Goal: Information Seeking & Learning: Learn about a topic

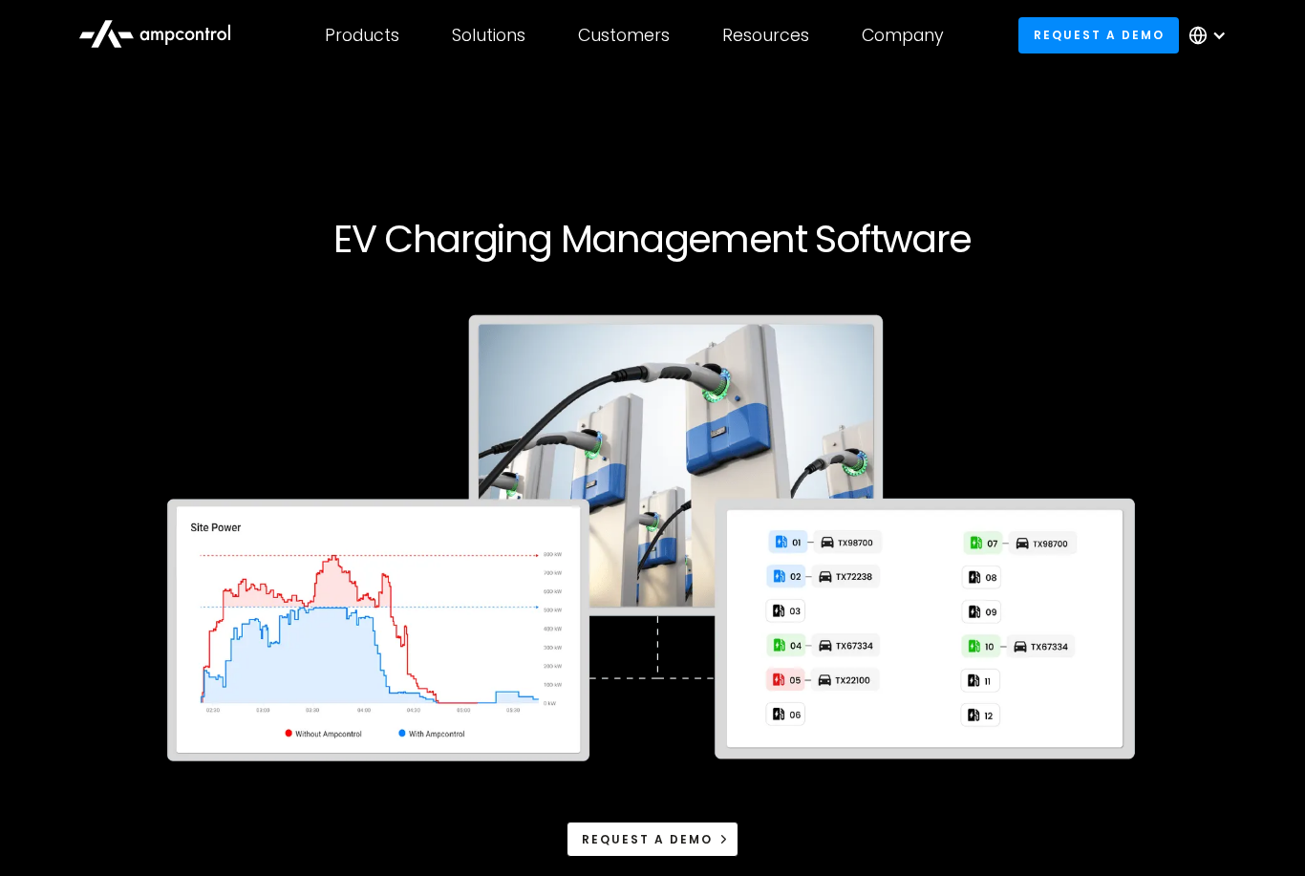
click at [444, 769] on img at bounding box center [652, 542] width 1009 height 514
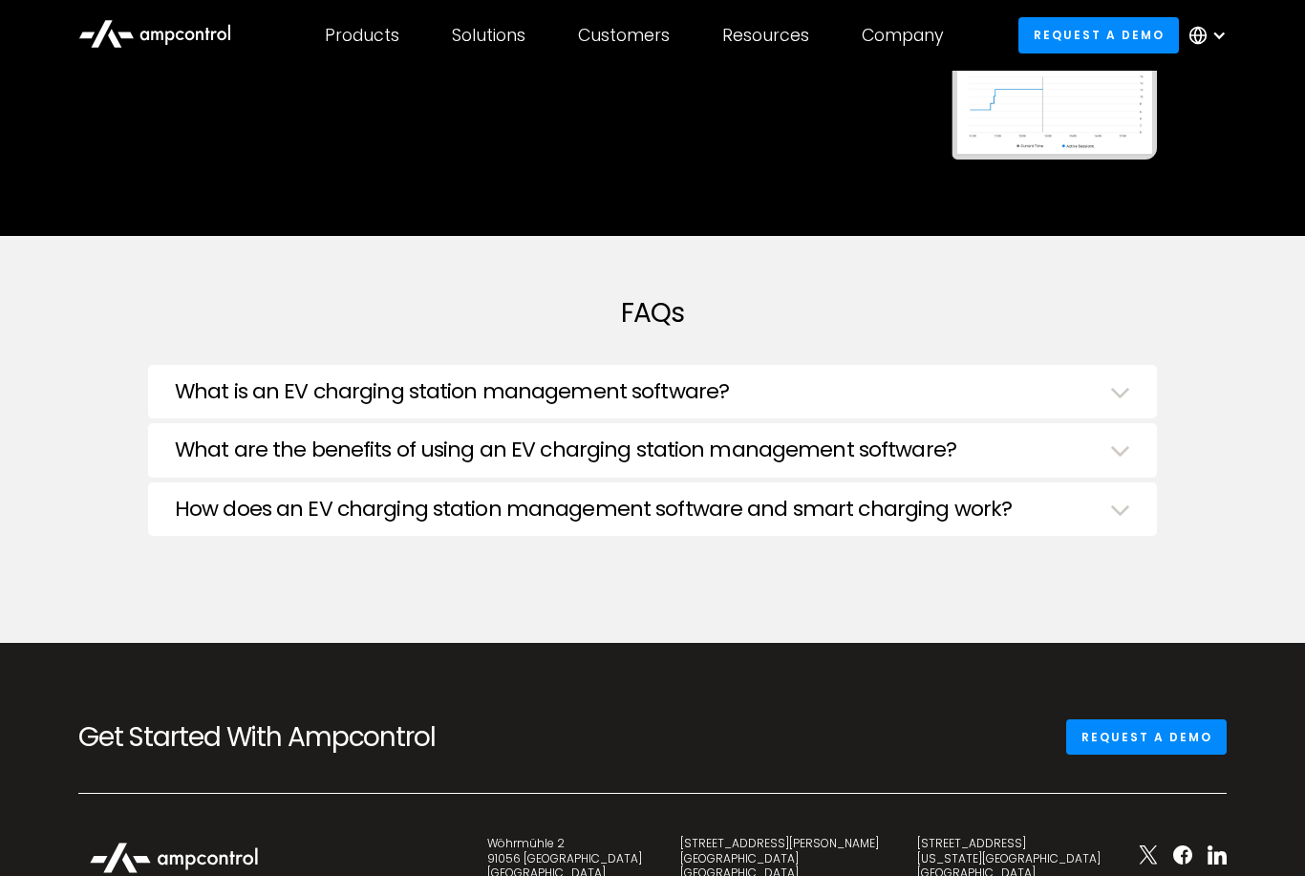
scroll to position [4705, 0]
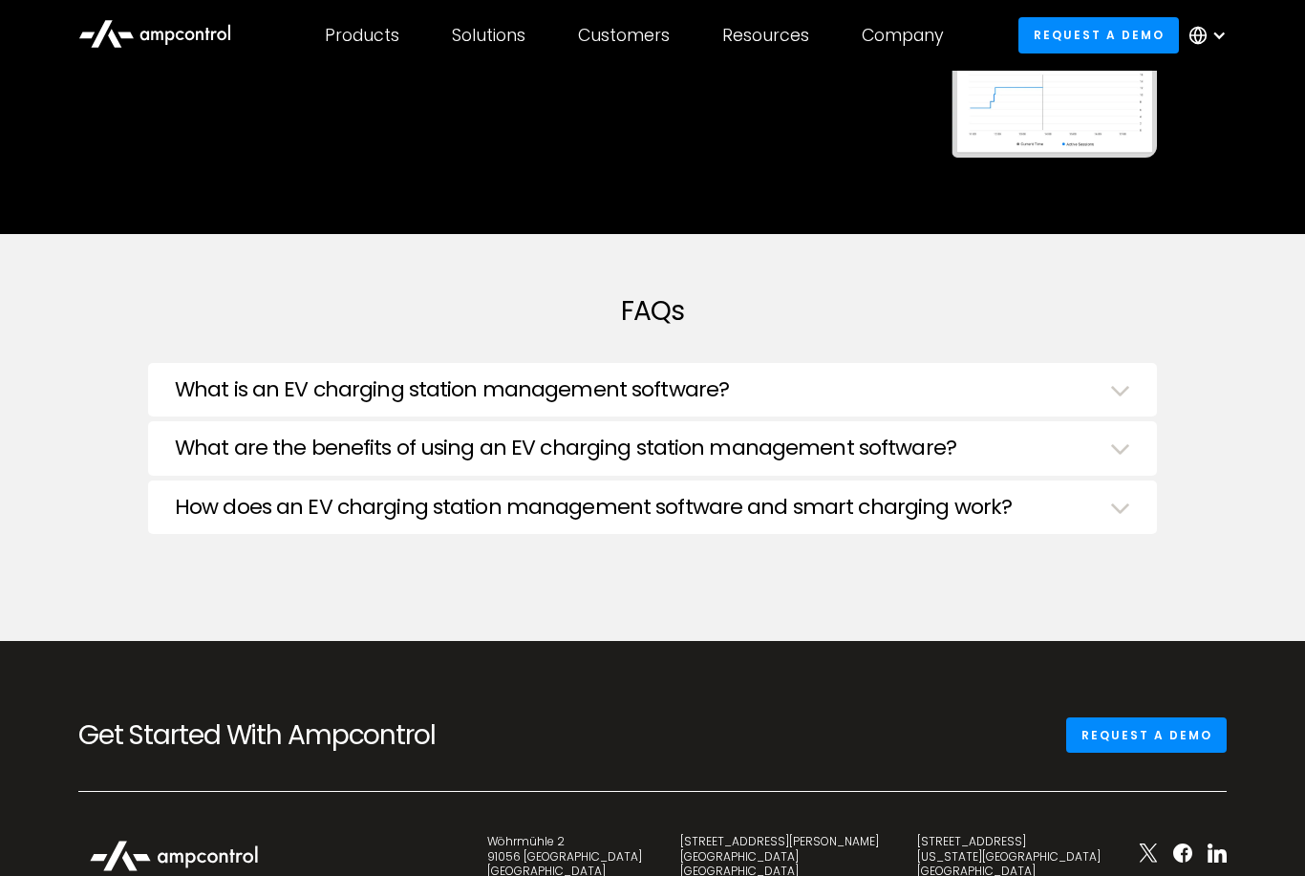
click at [1088, 384] on div "What is an EV charging station management software?" at bounding box center [653, 393] width 956 height 30
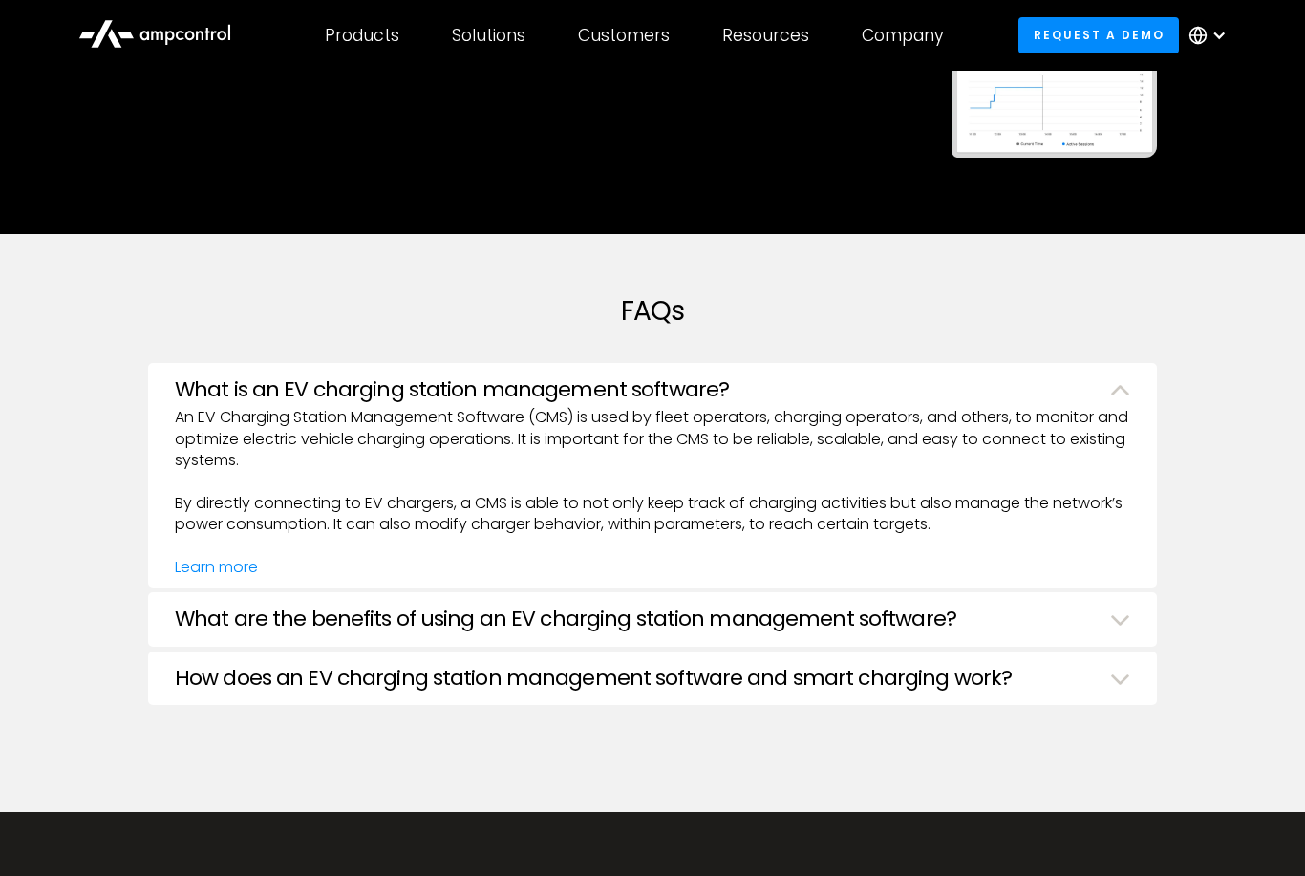
click at [1101, 619] on div "What are the benefits of using an EV charging station management software?" at bounding box center [653, 622] width 956 height 30
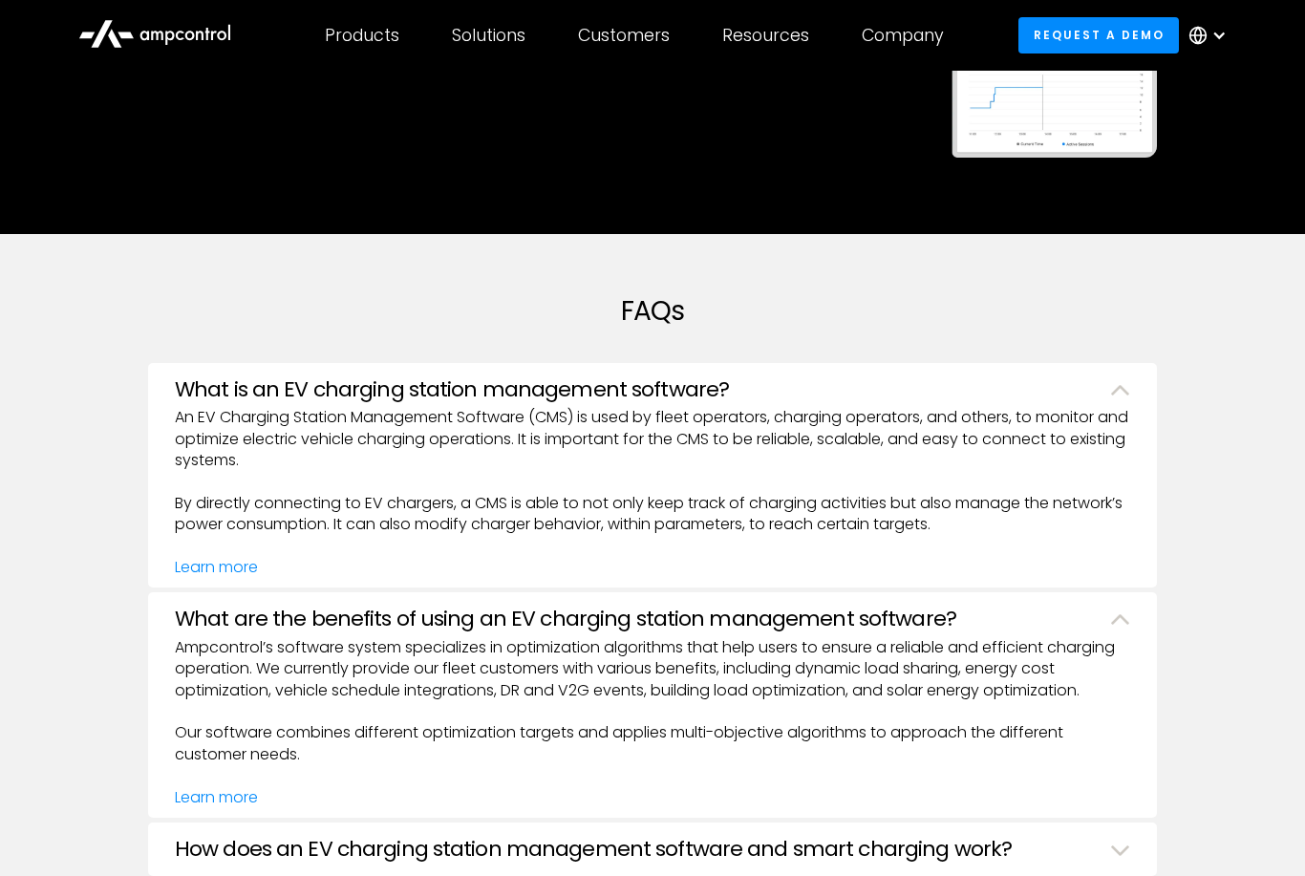
click at [1106, 837] on div "How does an EV charging station management software and smart charging work?" at bounding box center [653, 852] width 956 height 30
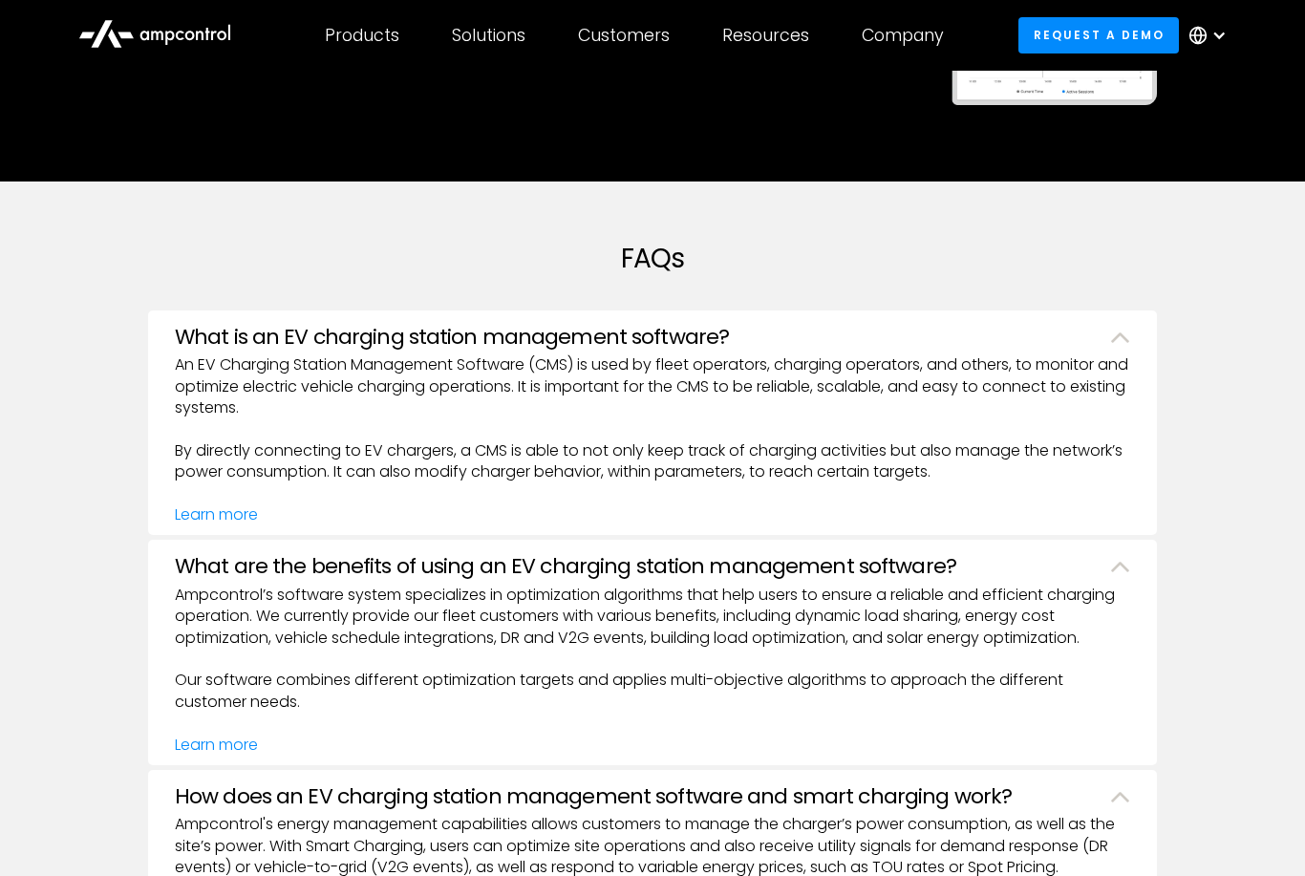
scroll to position [4754, 0]
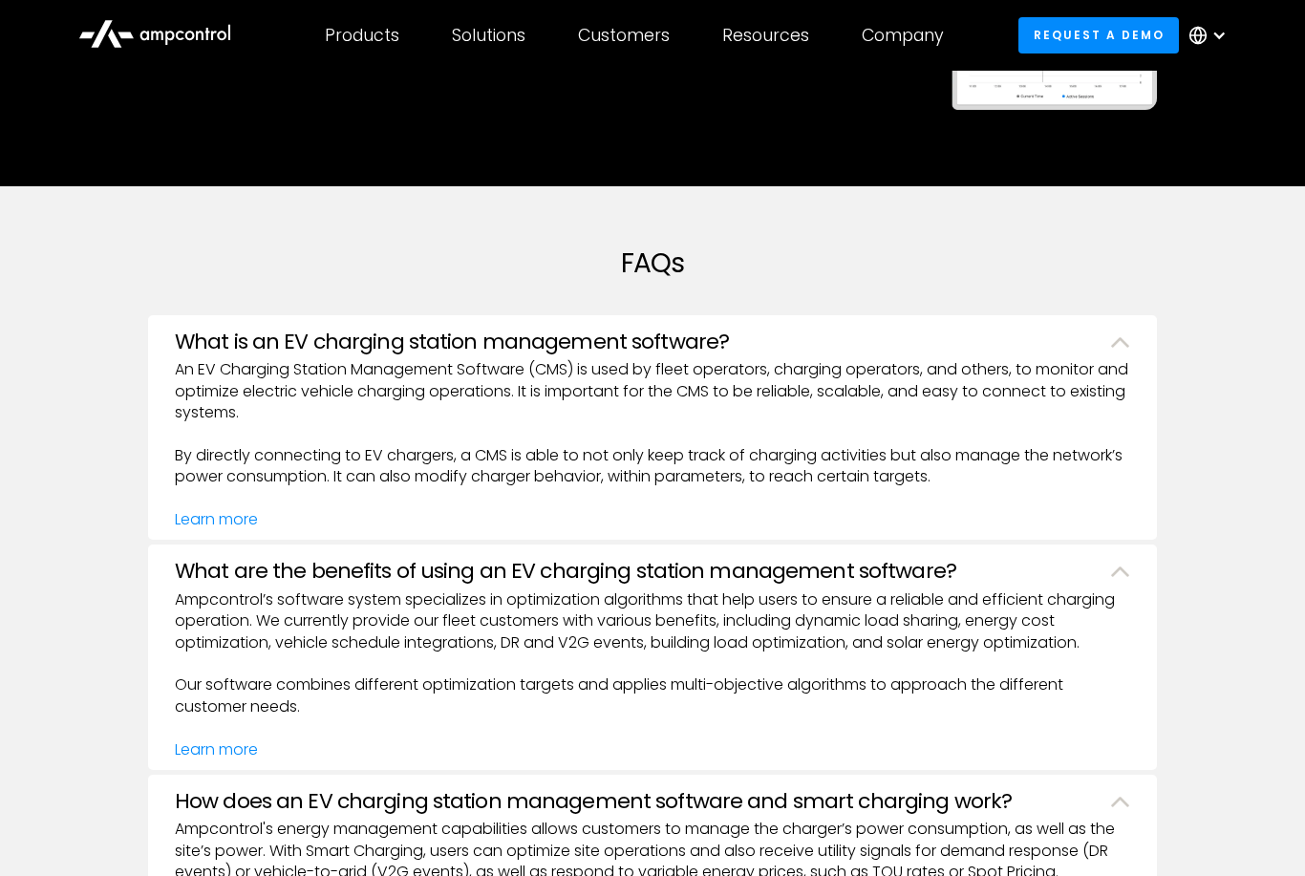
click at [399, 27] on div "Products" at bounding box center [362, 35] width 75 height 21
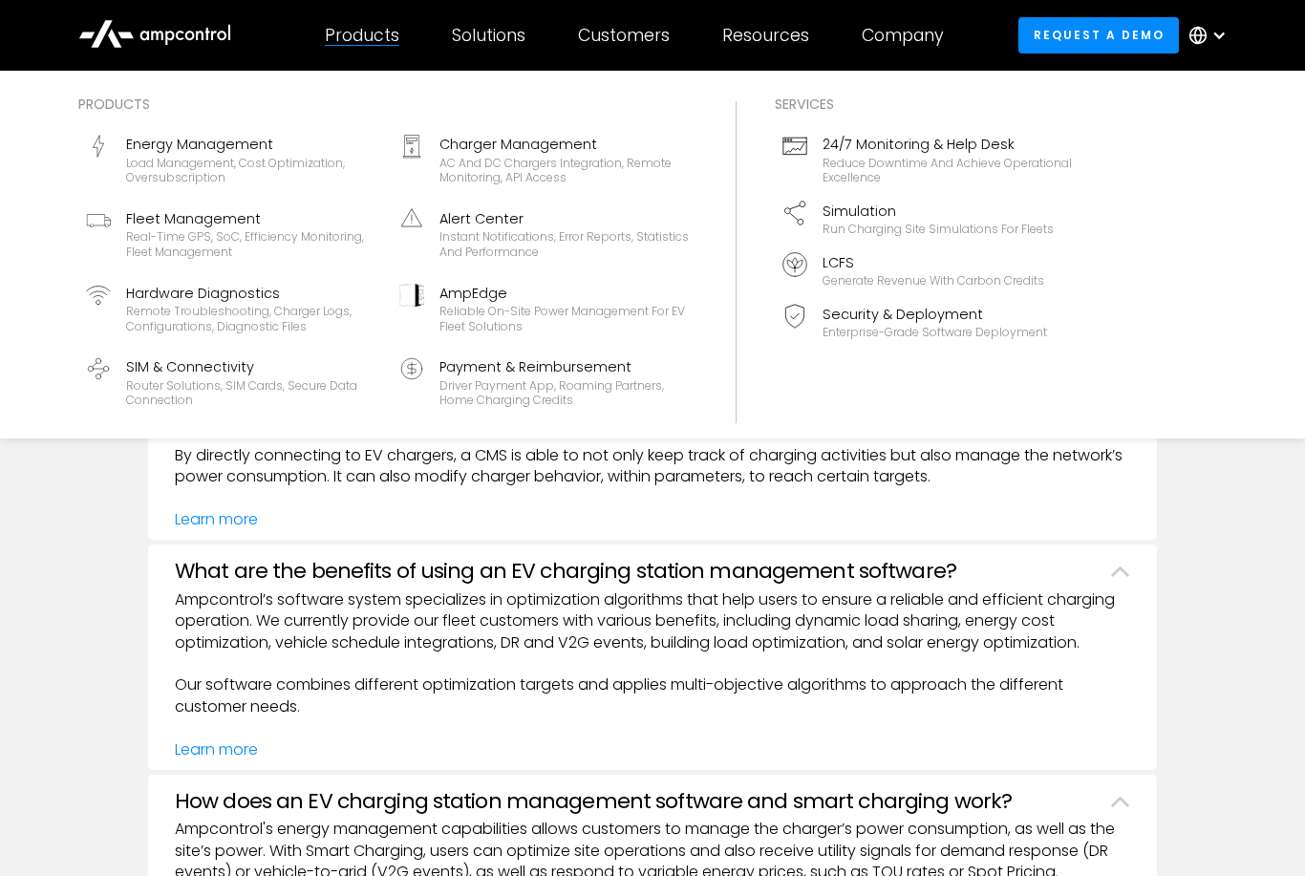
click at [502, 311] on div "Reliable On-site Power Management for EV Fleet Solutions" at bounding box center [565, 319] width 250 height 30
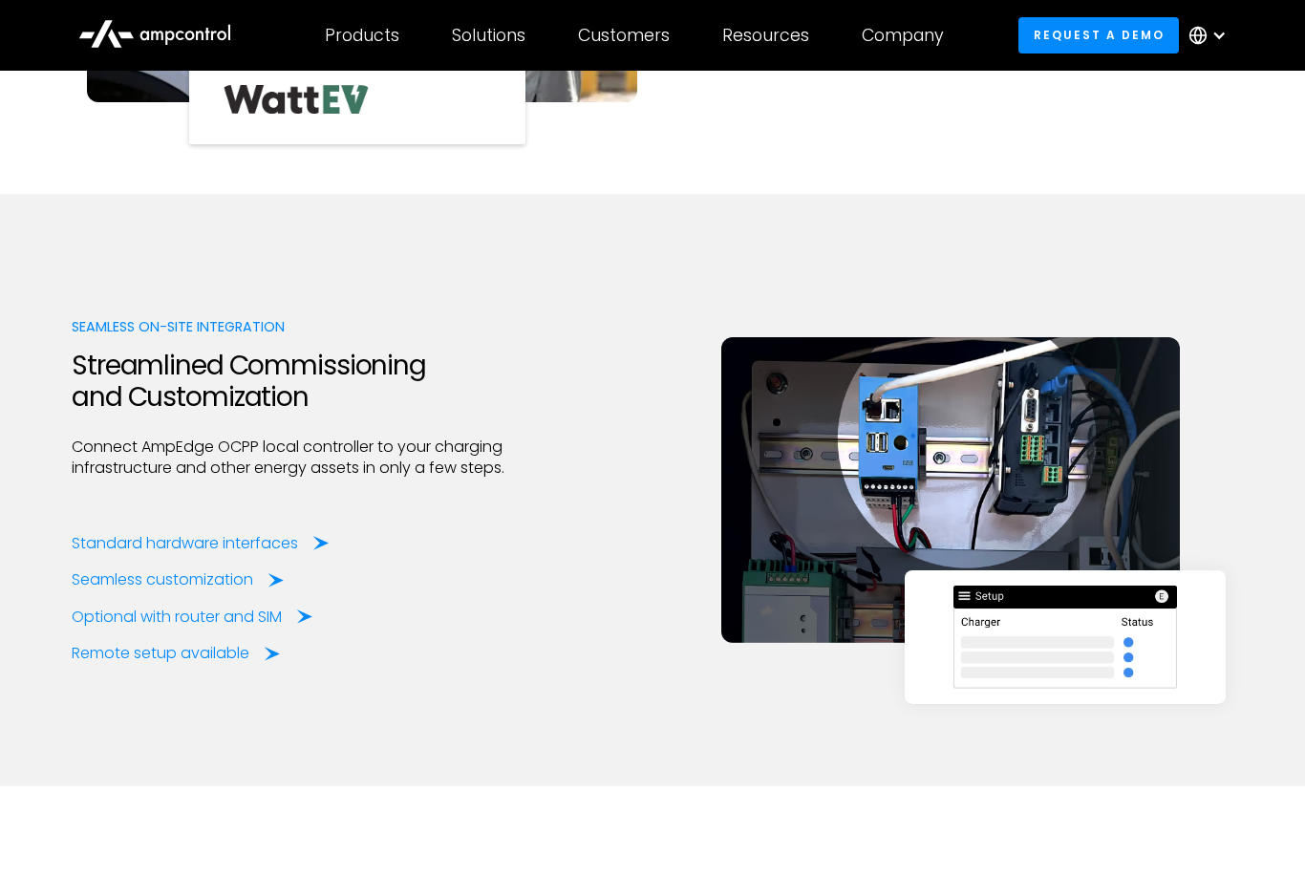
scroll to position [2214, 0]
click at [270, 536] on div "Standard hardware interfaces" at bounding box center [185, 543] width 226 height 21
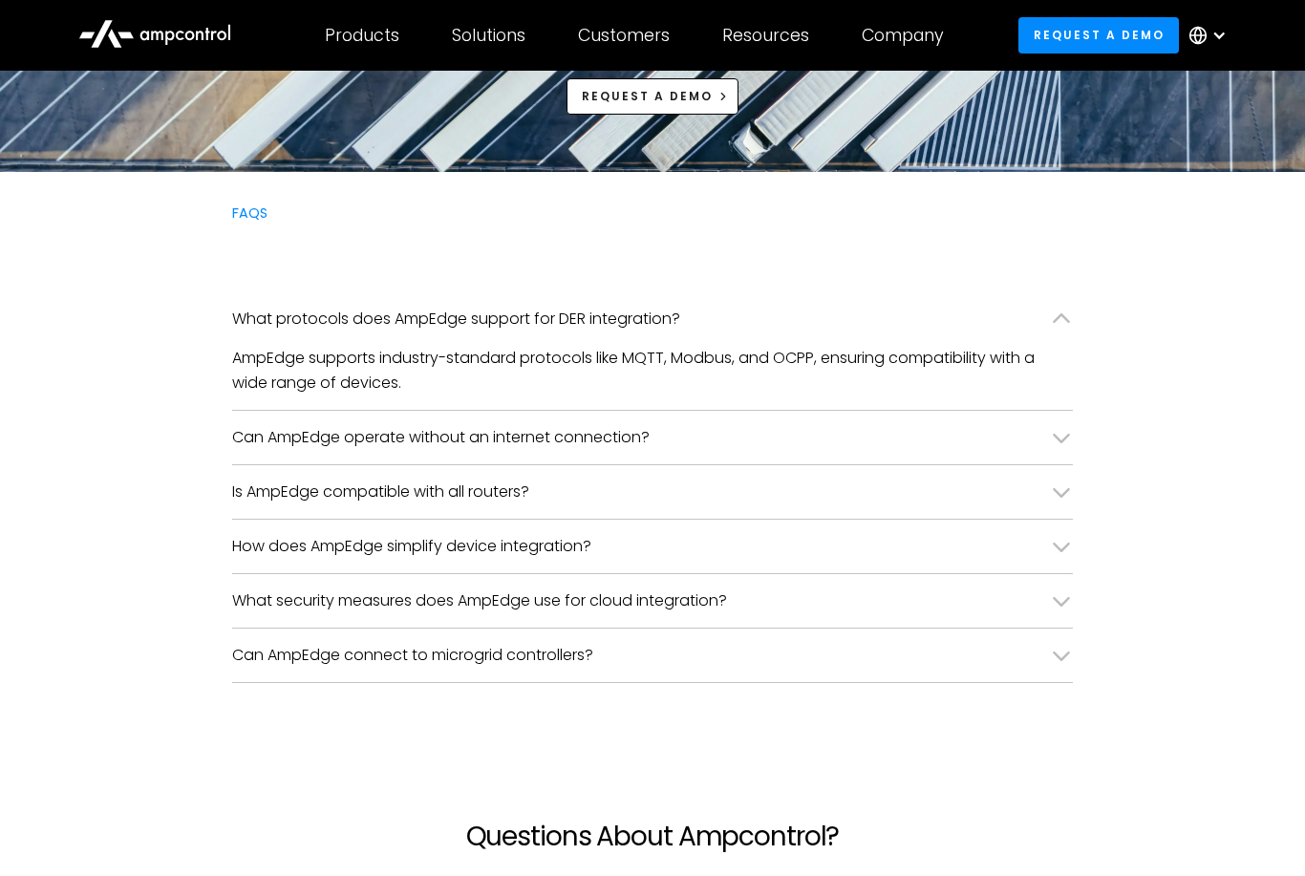
scroll to position [4544, 0]
click at [765, 453] on div "Can AmpEdge operate without an internet connection?" at bounding box center [652, 438] width 841 height 54
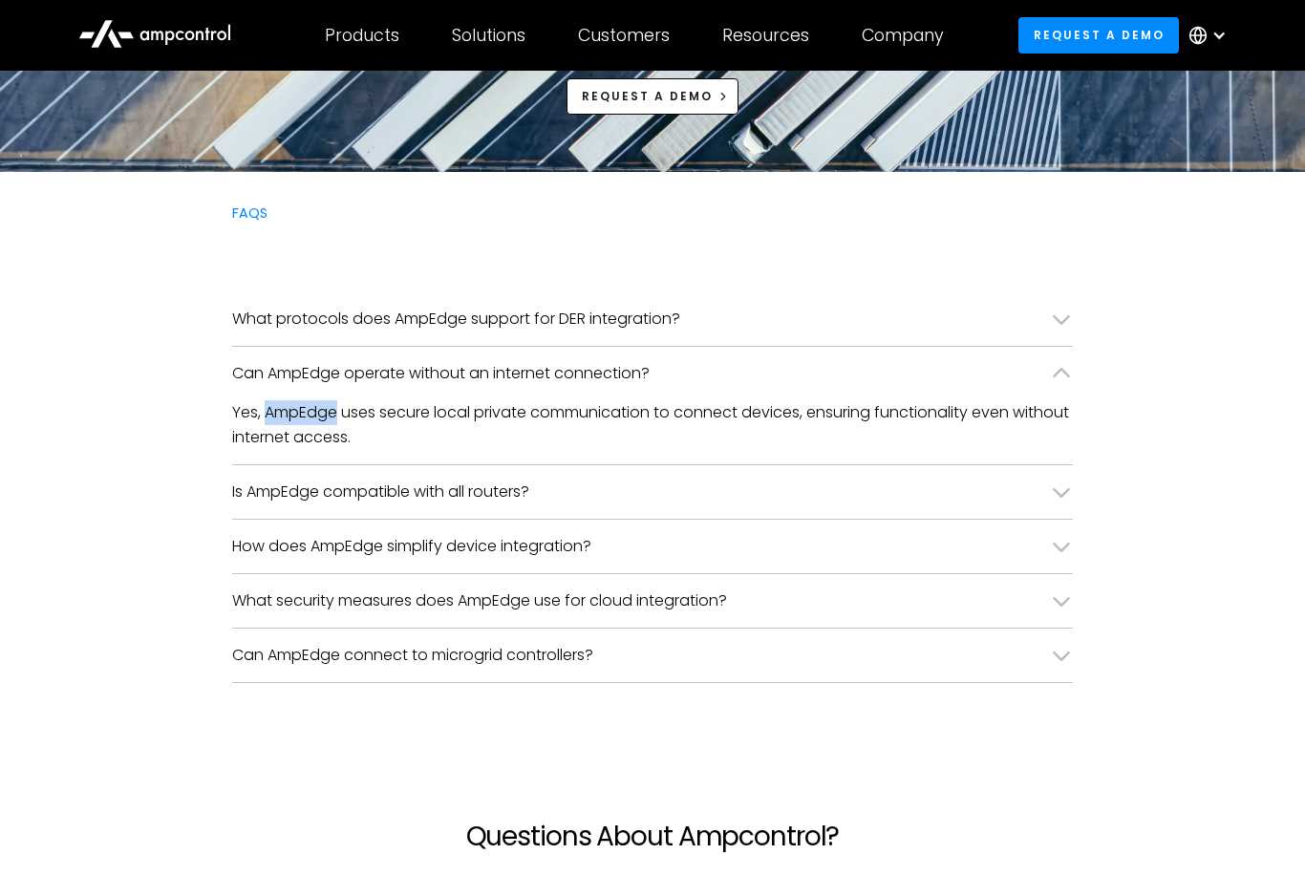
copy p "AmpEdge"
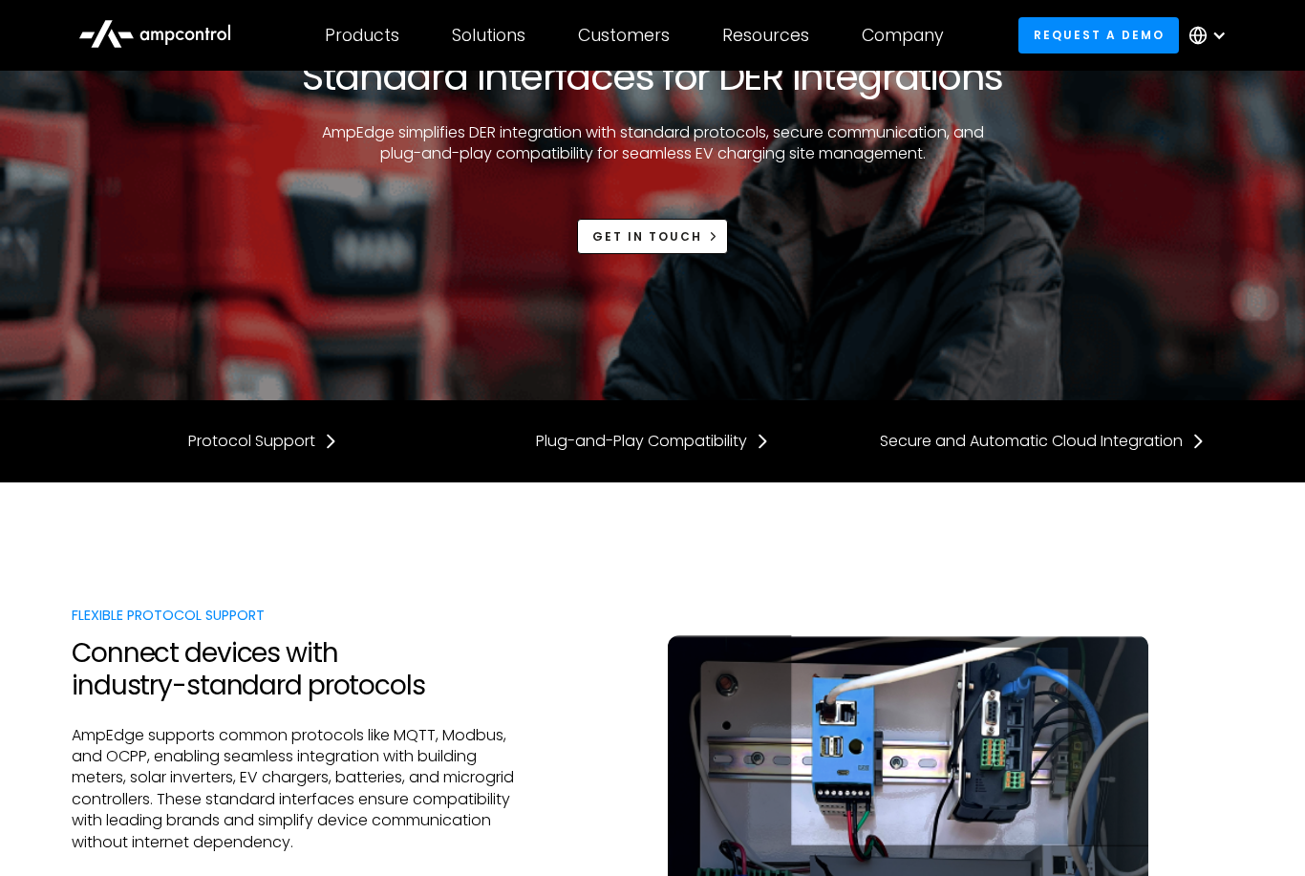
scroll to position [0, 0]
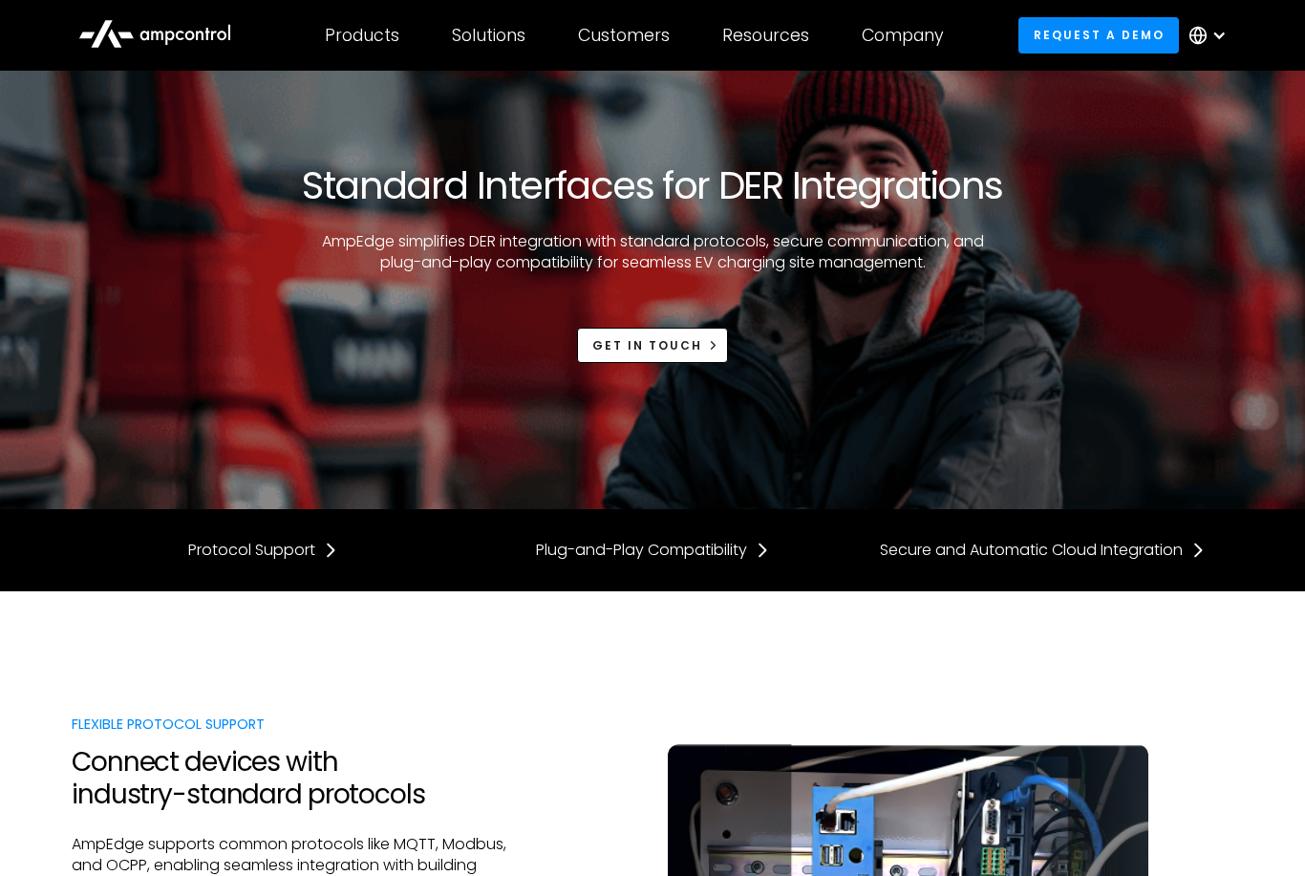
click at [923, 35] on div "Company" at bounding box center [903, 35] width 82 height 21
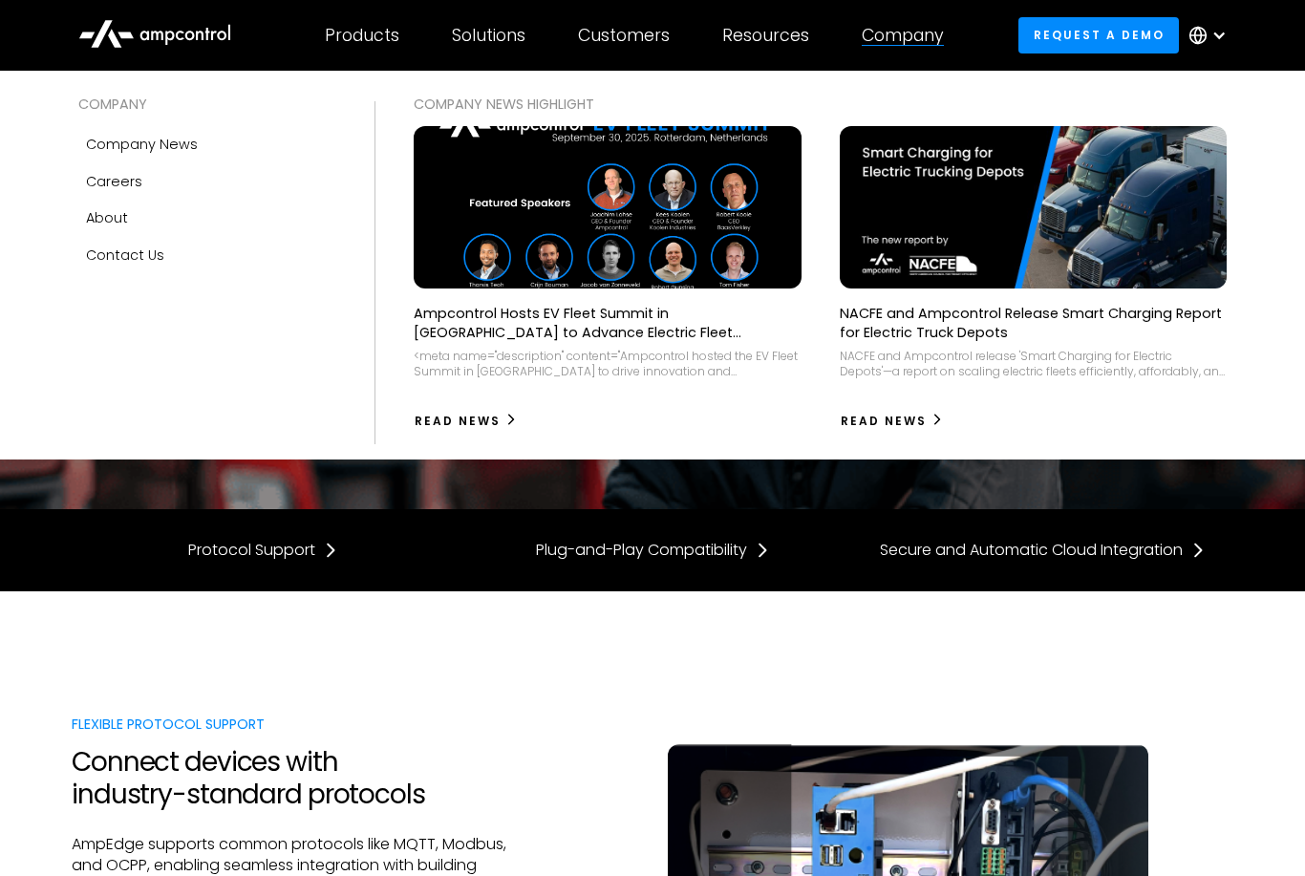
scroll to position [2, 0]
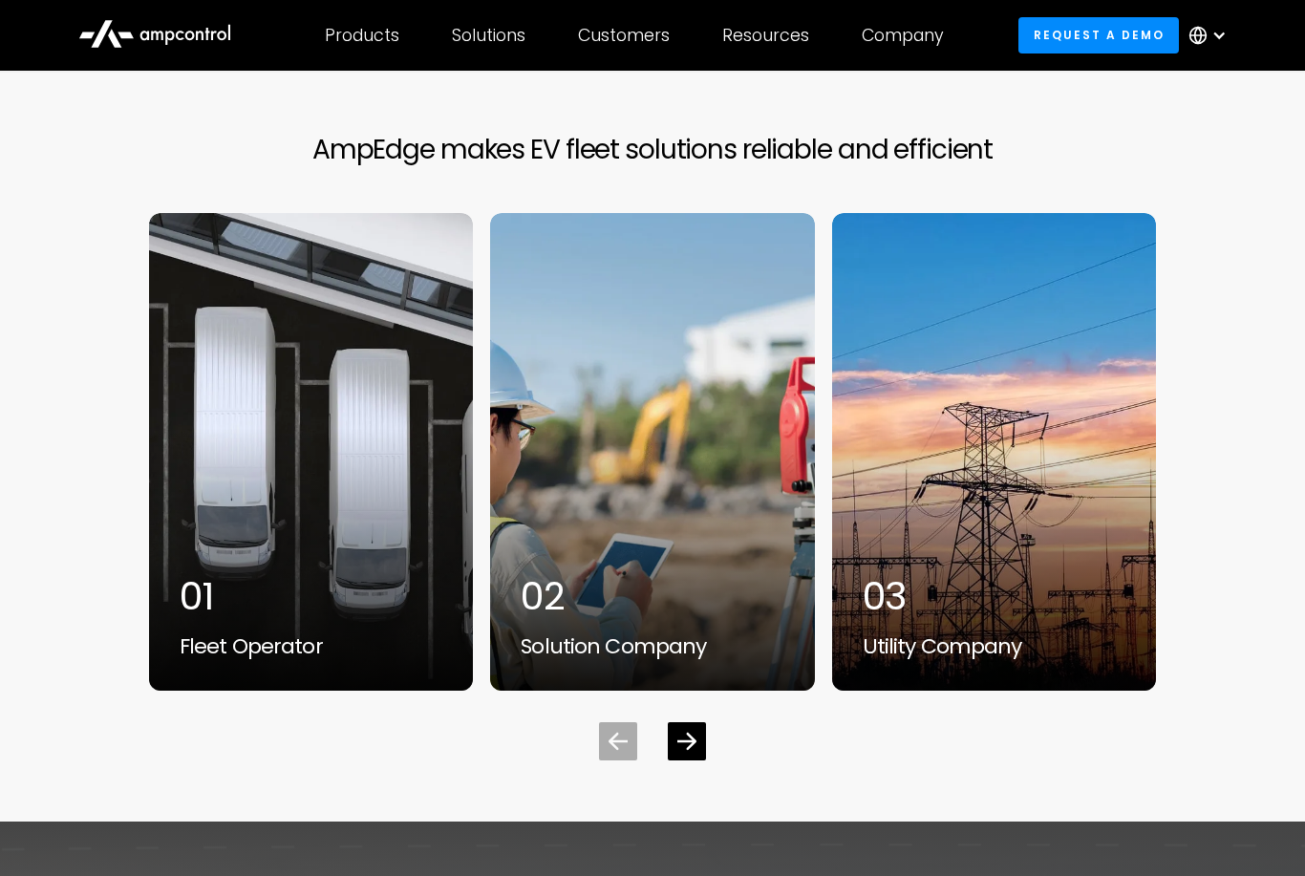
scroll to position [5839, 0]
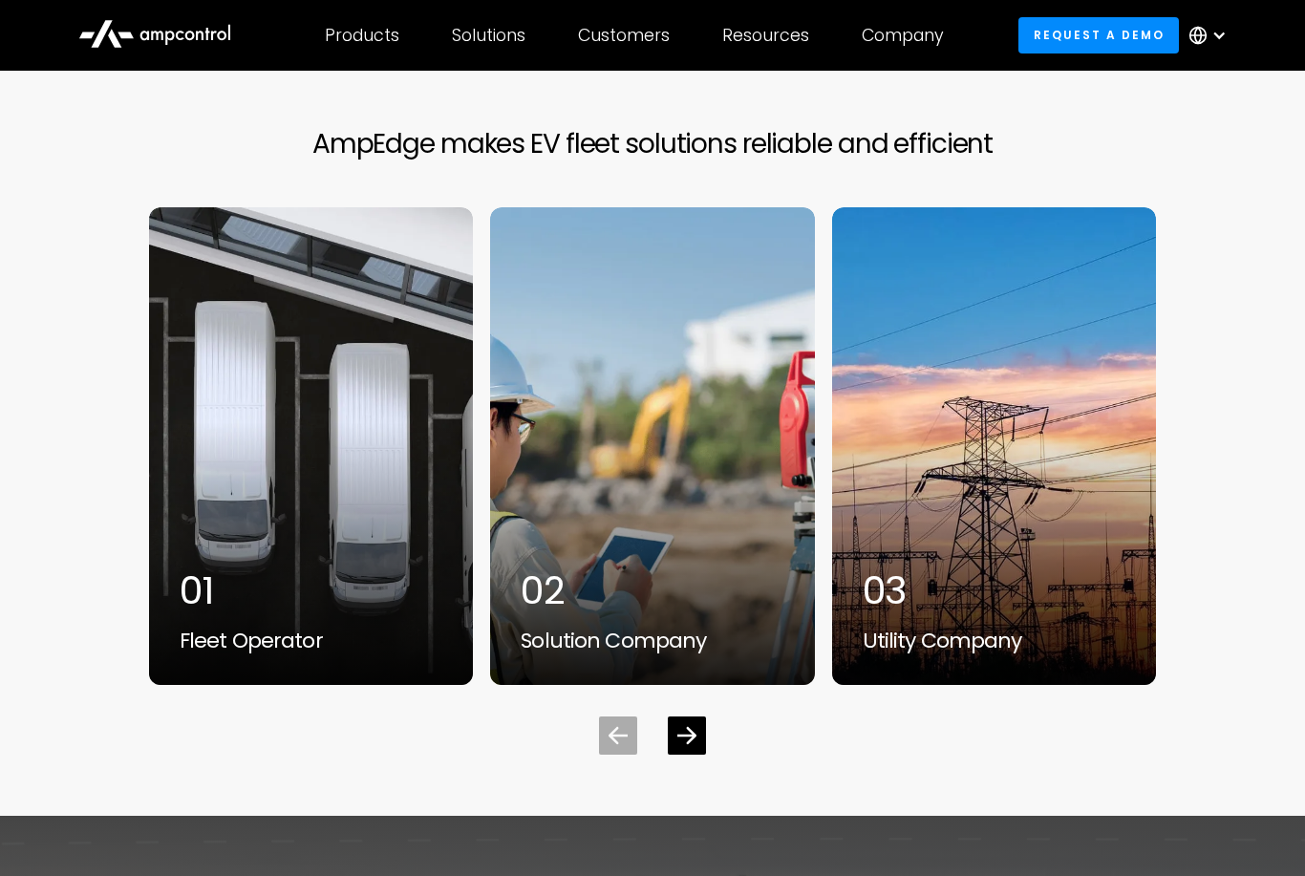
click at [692, 727] on icon "Next slide" at bounding box center [687, 735] width 19 height 17
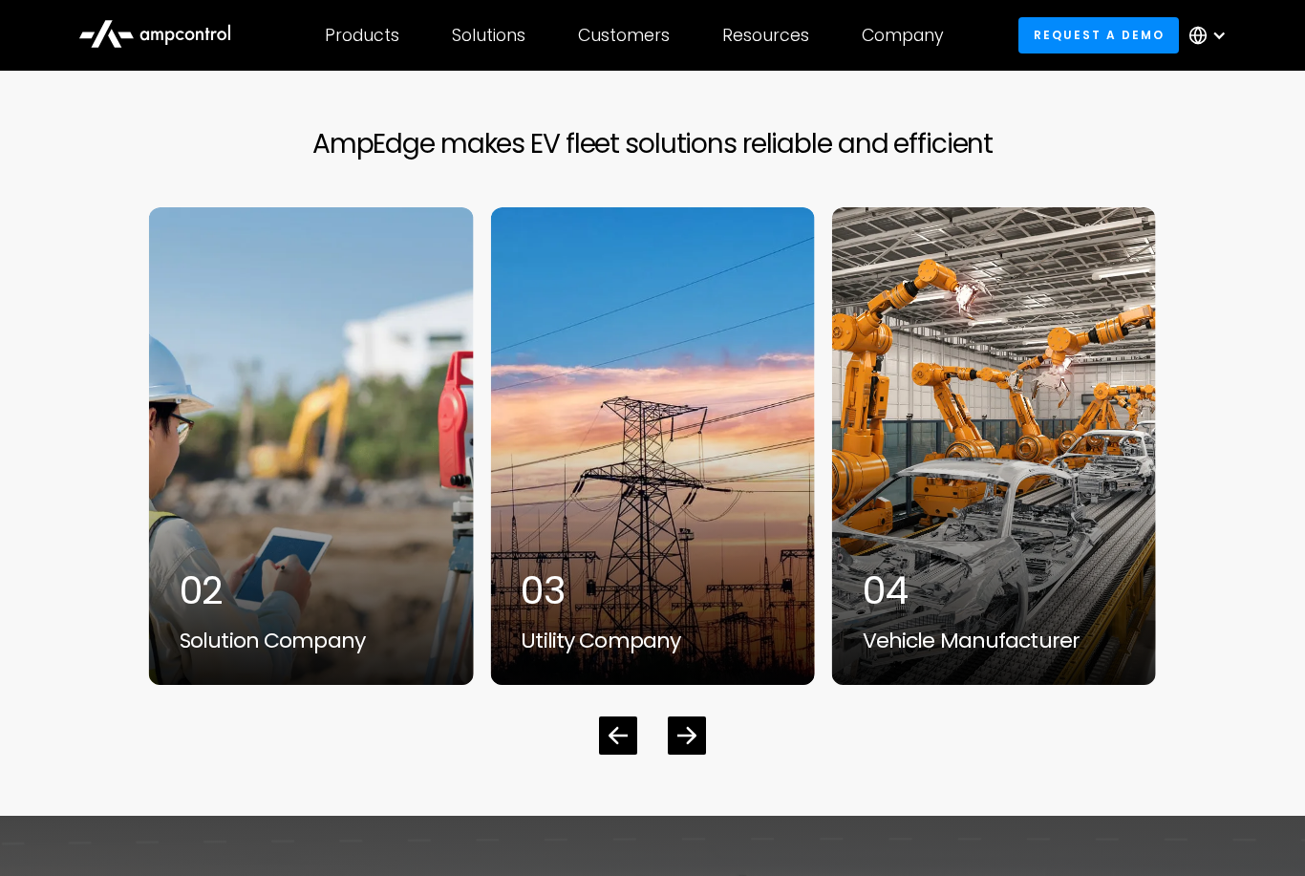
click at [675, 717] on div "Next slide" at bounding box center [687, 736] width 38 height 38
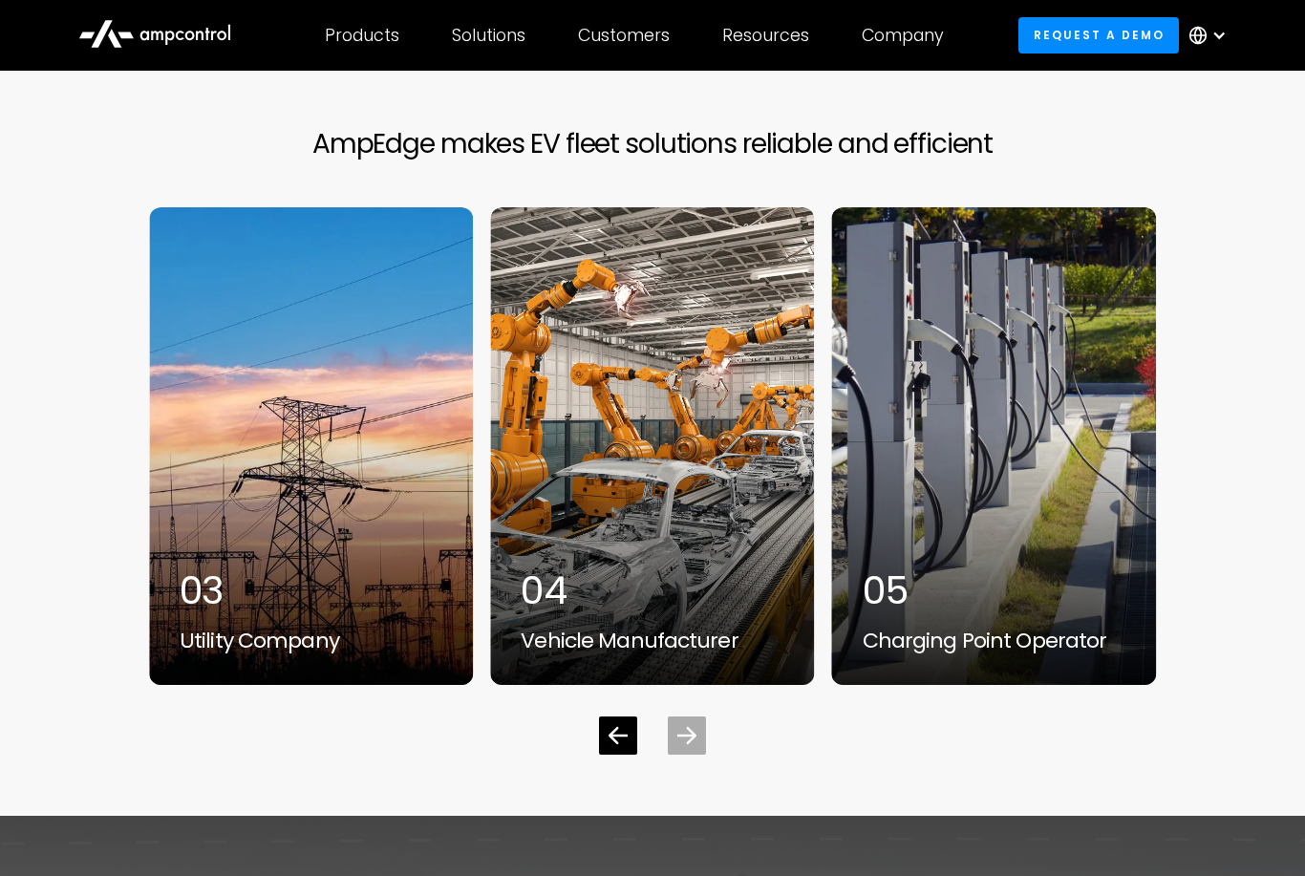
click at [702, 717] on div "Next slide" at bounding box center [687, 736] width 38 height 38
click at [702, 723] on div "Next slide" at bounding box center [687, 736] width 38 height 38
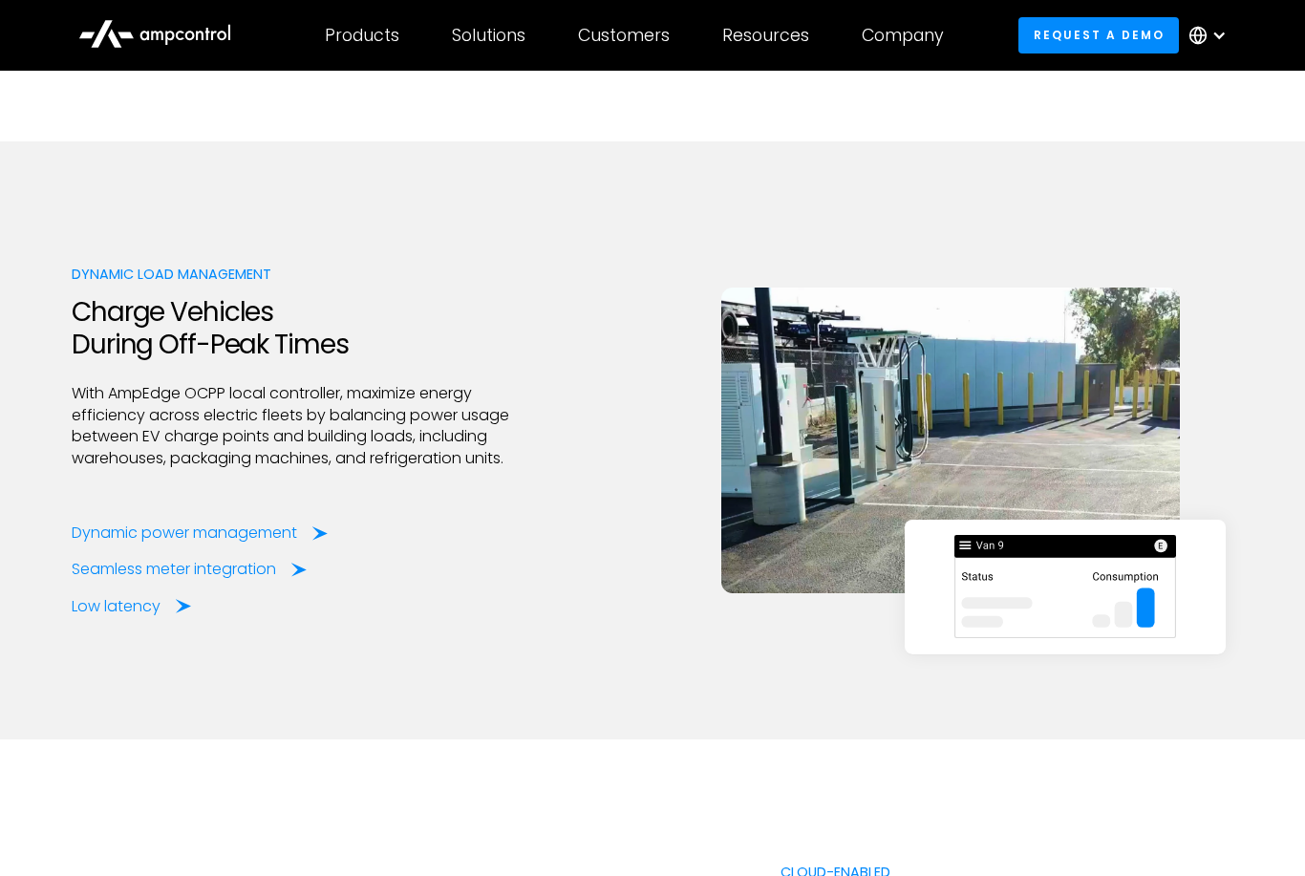
scroll to position [3458, 0]
